Goal: Task Accomplishment & Management: Complete application form

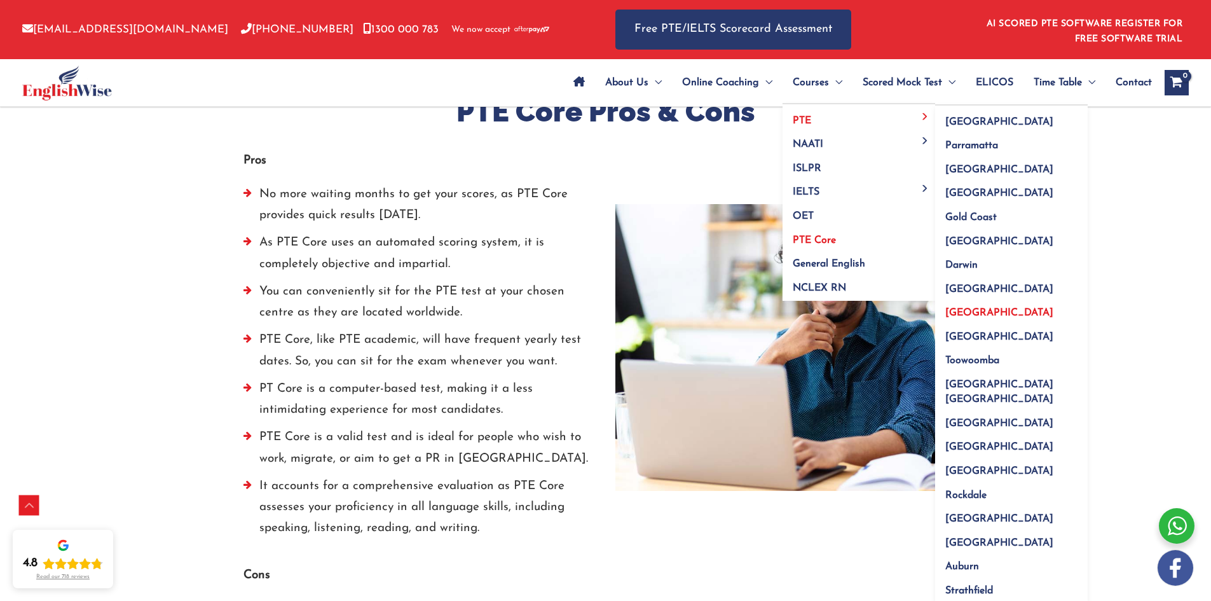
scroll to position [1780, 0]
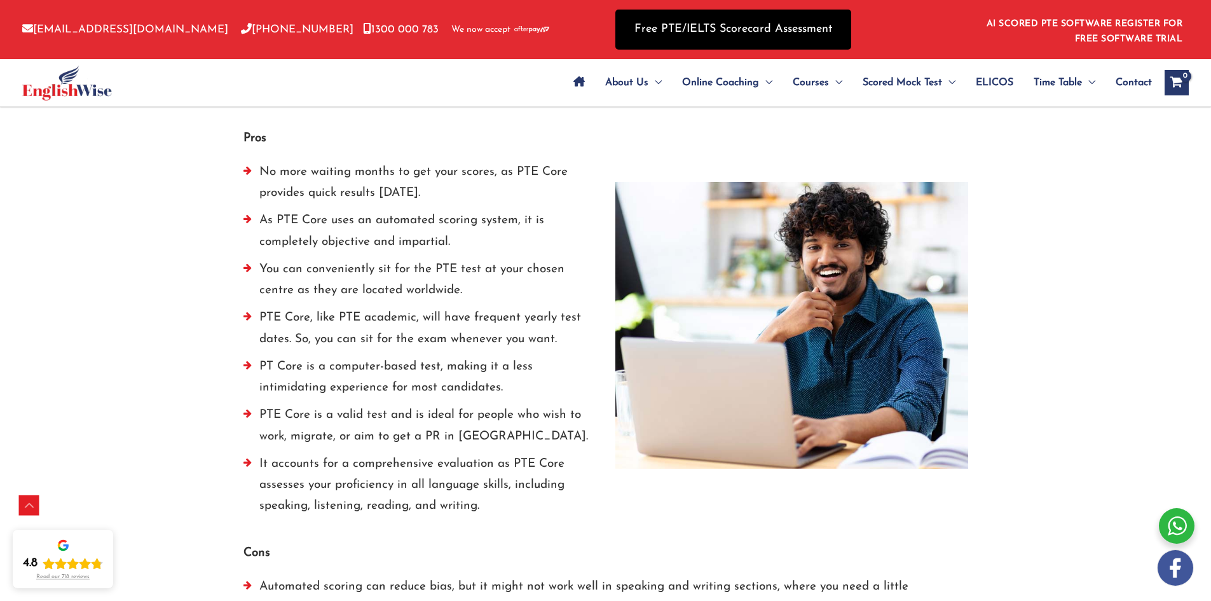
click at [708, 20] on link "Free PTE/IELTS Scorecard Assessment" at bounding box center [733, 30] width 236 height 40
